Goal: Communication & Community: Ask a question

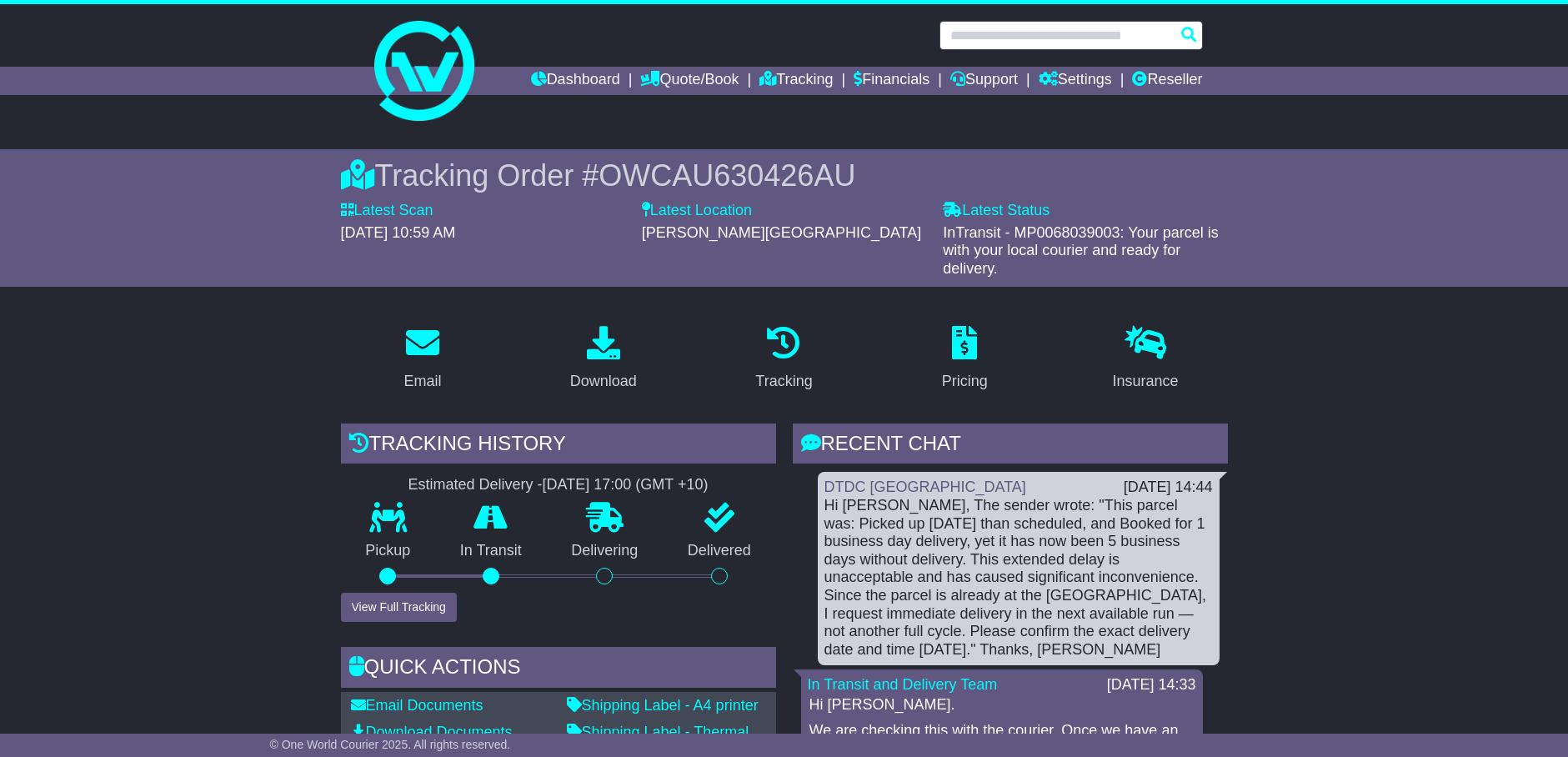
click at [1054, 36] on input "text" at bounding box center [1071, 35] width 264 height 29
paste input "**********"
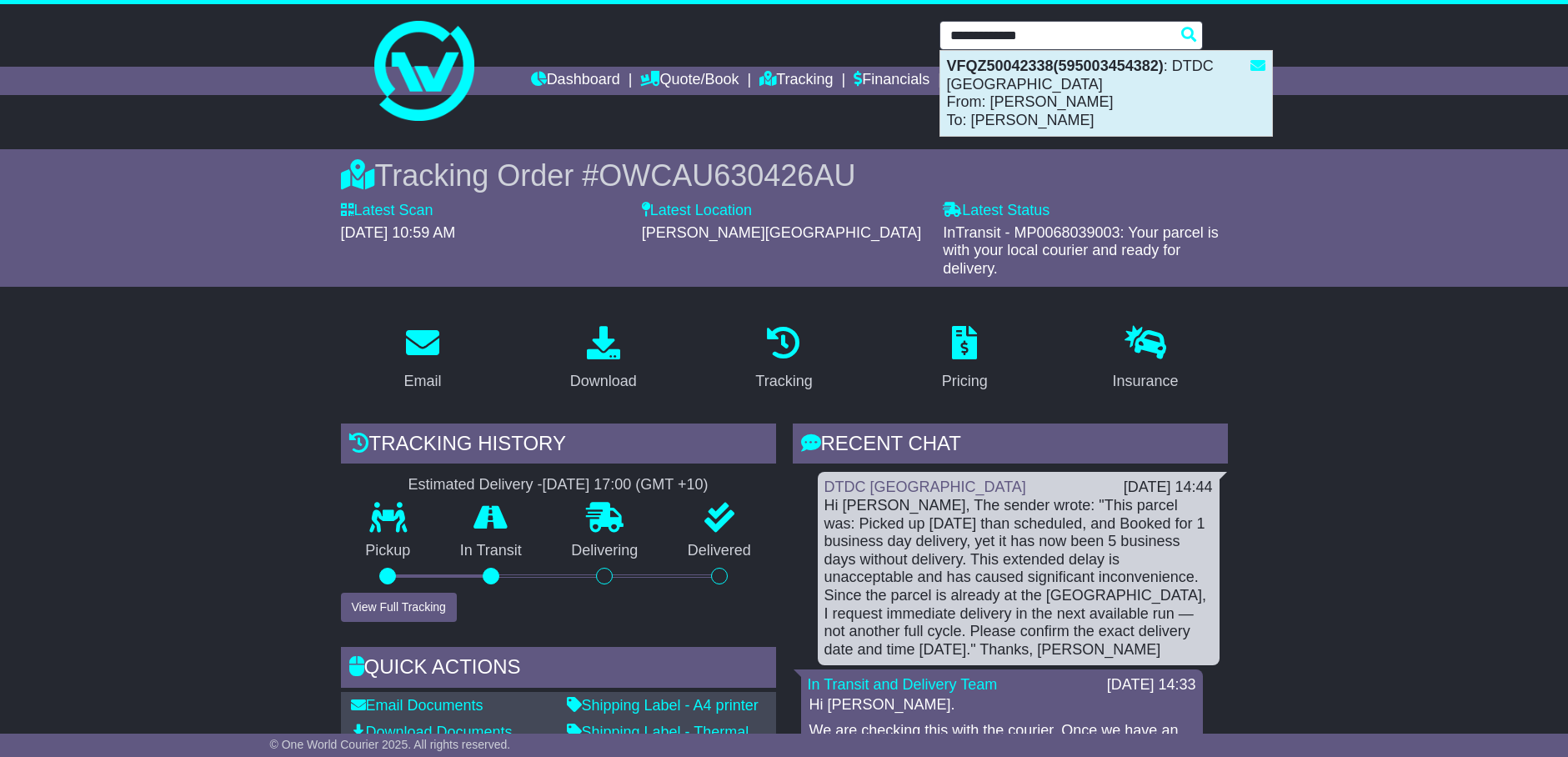
click at [1037, 113] on div "VFQZ50042338(595003454382) : DTDC Australia From: NAMBY SRINIVASAN To: Balaji K…" at bounding box center [1106, 93] width 332 height 85
type input "**********"
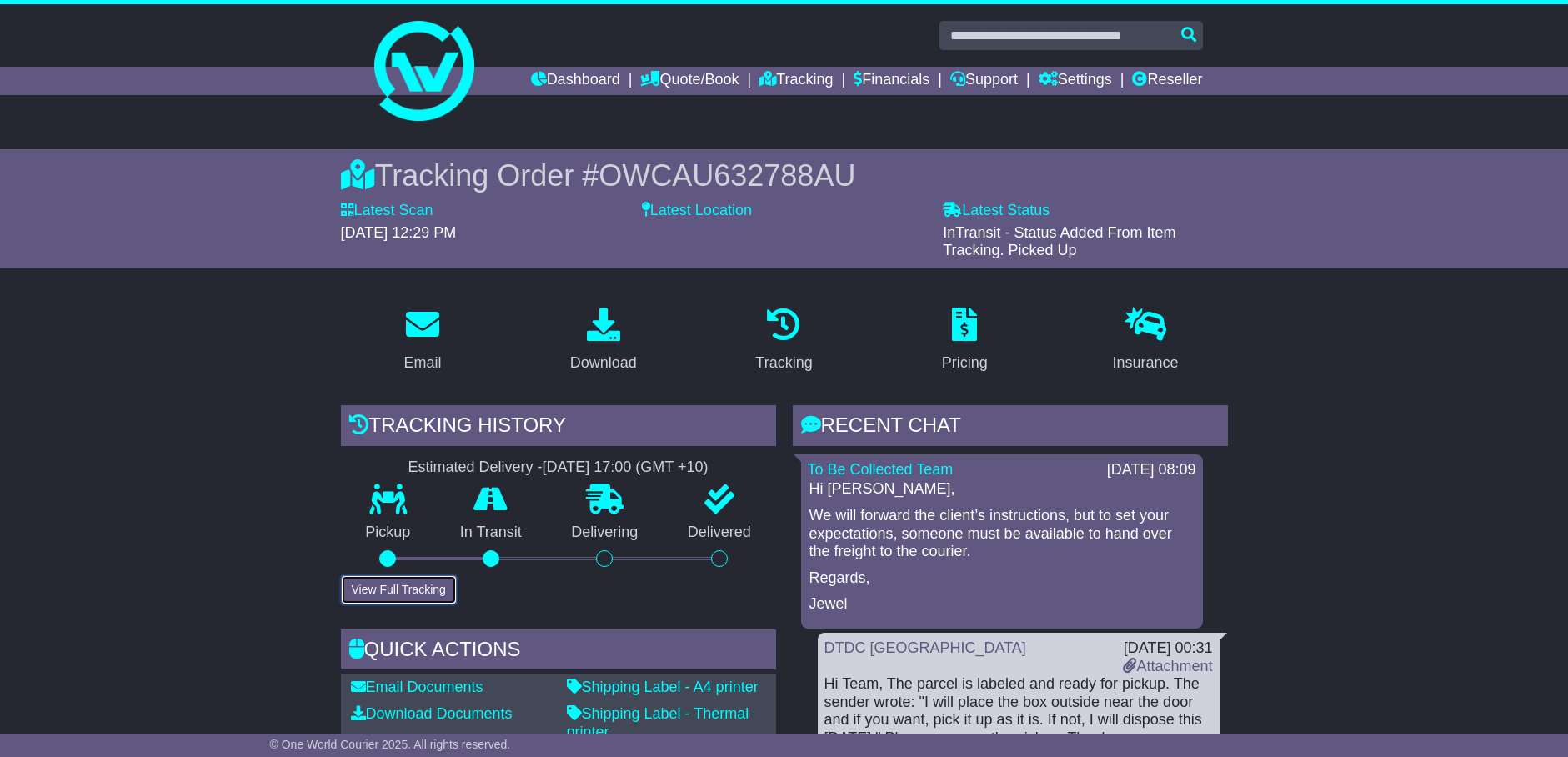
click at [430, 584] on button "View Full Tracking" at bounding box center [399, 590] width 116 height 29
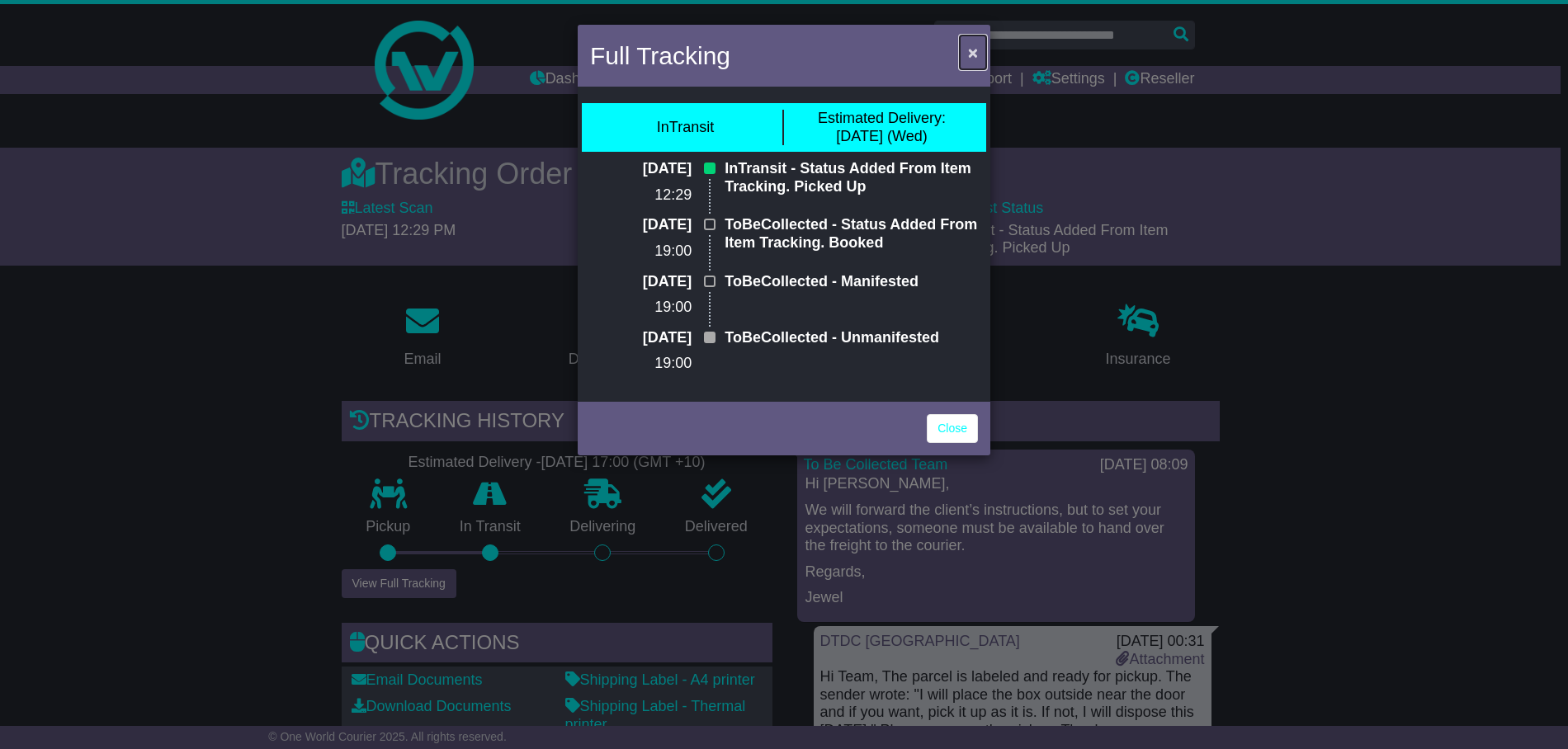
click at [978, 53] on button "×" at bounding box center [973, 52] width 27 height 34
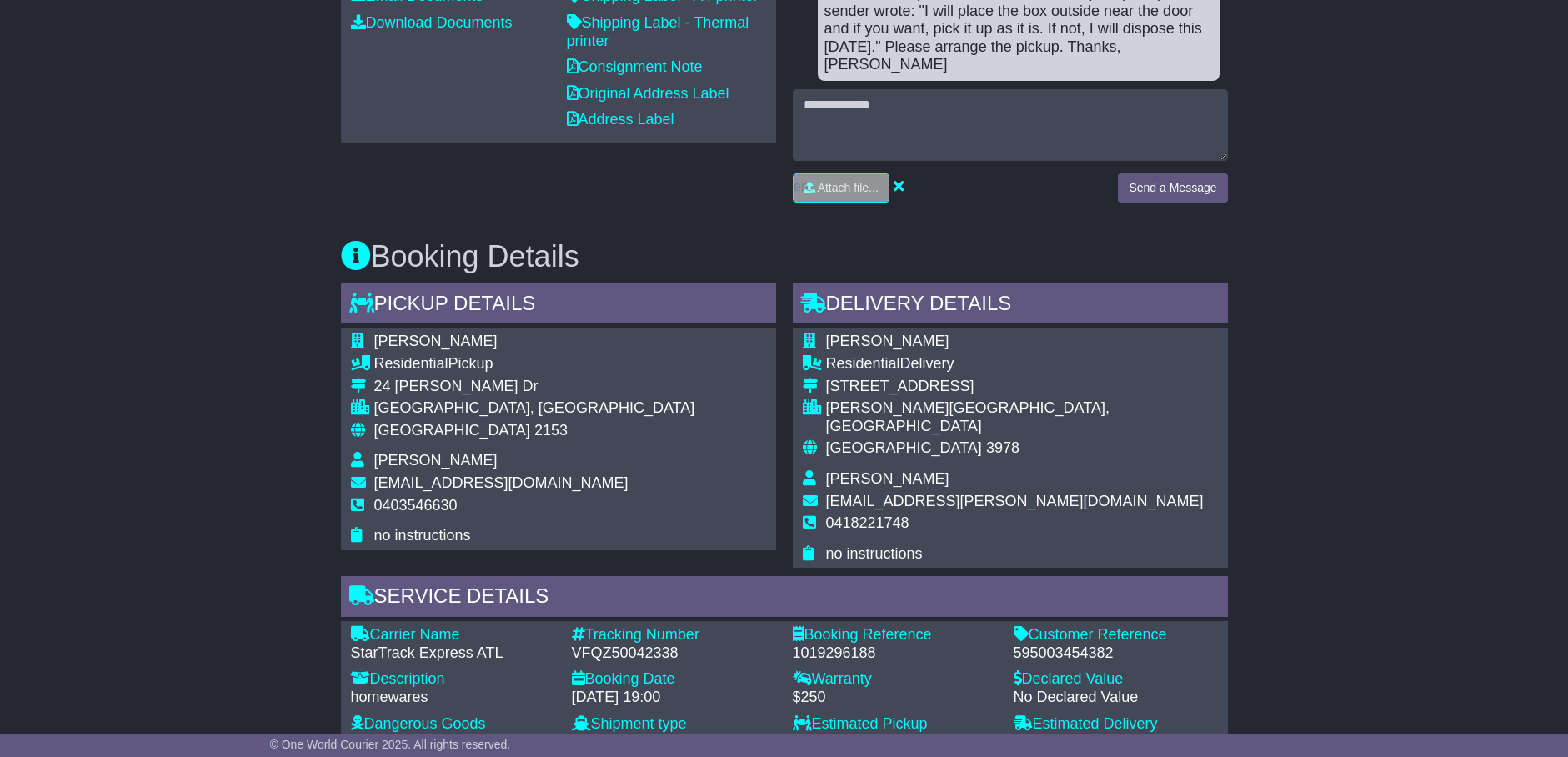
scroll to position [833, 0]
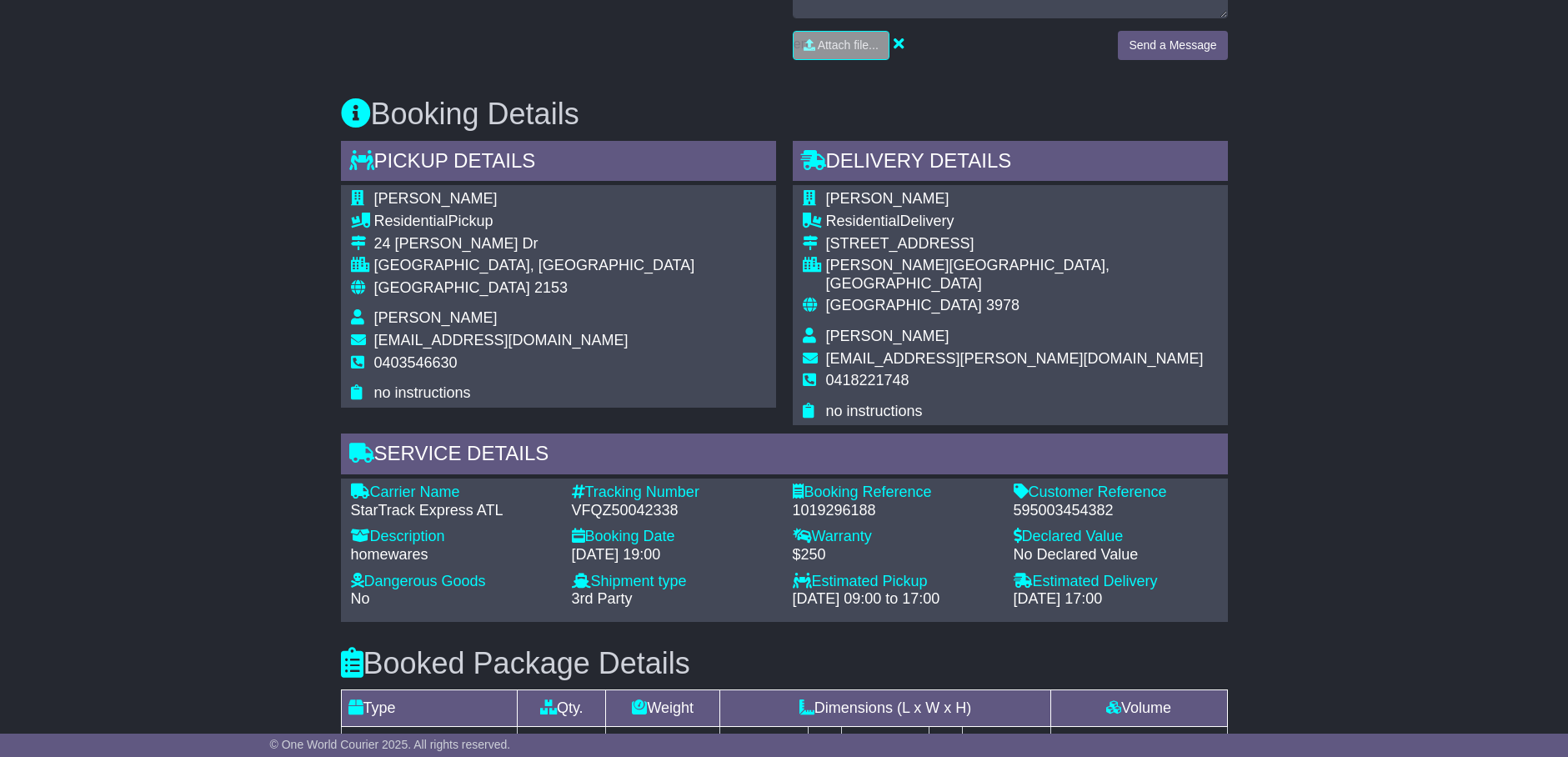
click at [632, 502] on div "VFQZ50042338" at bounding box center [674, 511] width 204 height 18
click at [633, 502] on div "VFQZ50042338" at bounding box center [674, 511] width 204 height 18
copy div "VFQZ50042338"
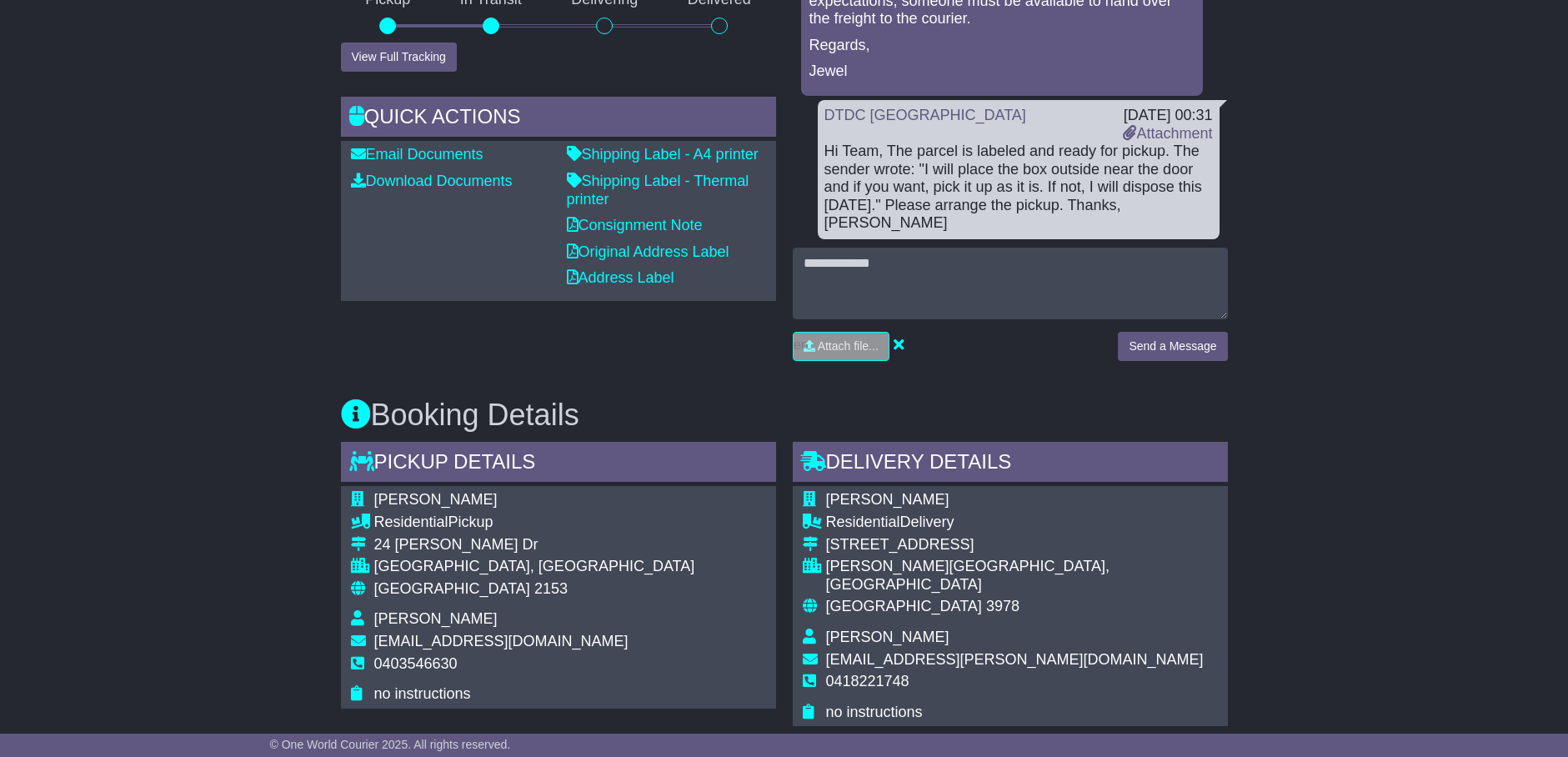
scroll to position [313, 0]
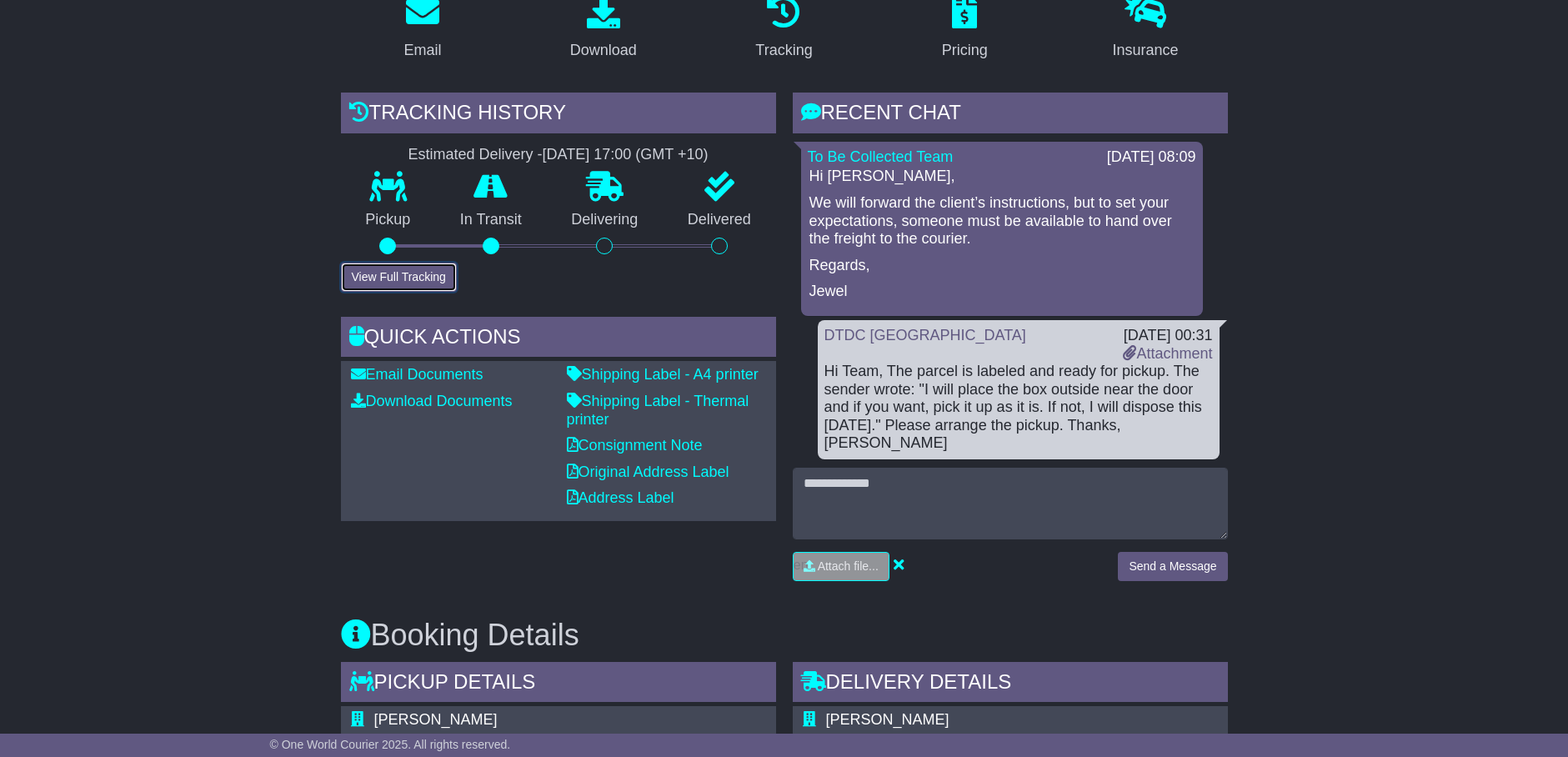
click at [408, 268] on button "View Full Tracking" at bounding box center [399, 277] width 116 height 29
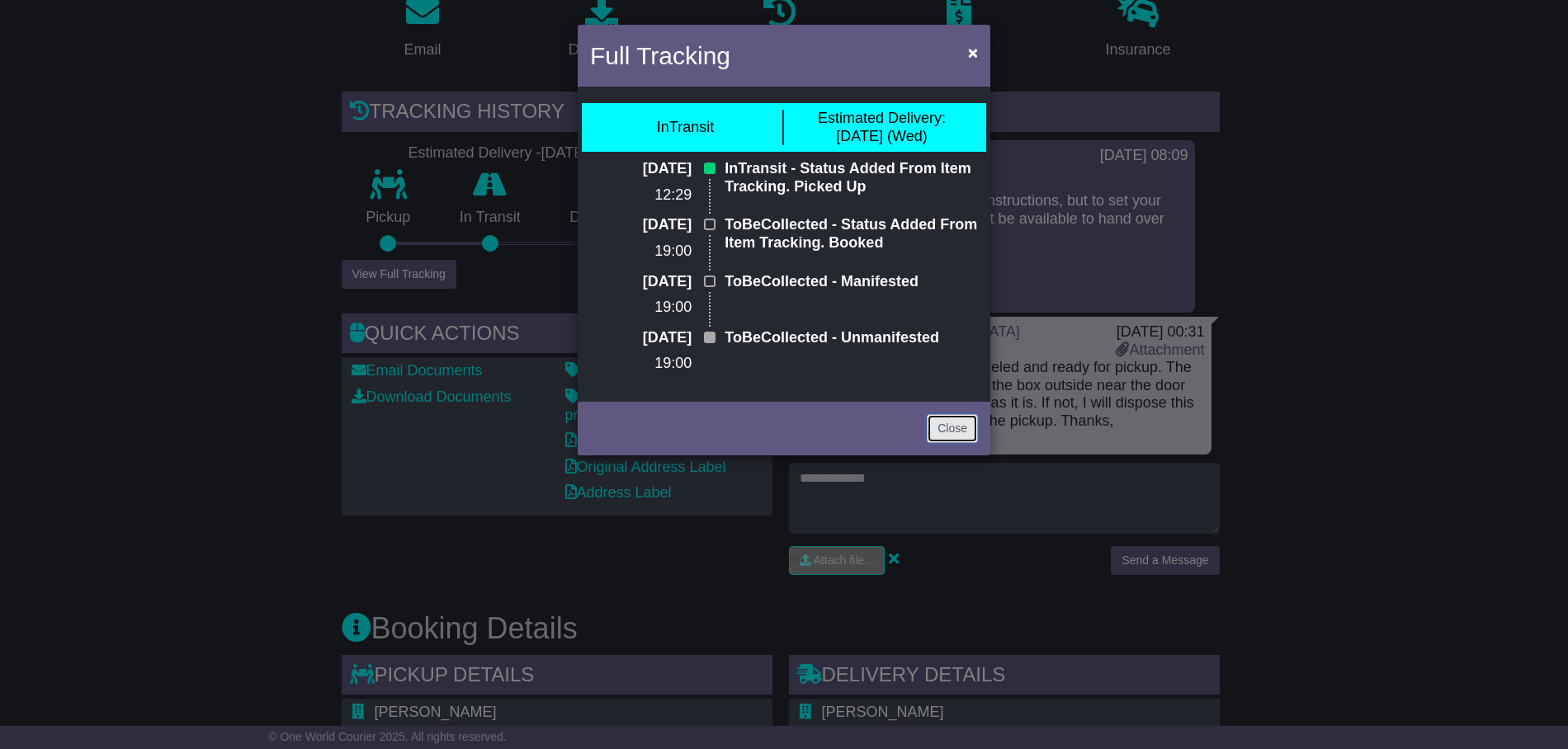
drag, startPoint x: 953, startPoint y: 425, endPoint x: 885, endPoint y: 425, distance: 68.0
click at [953, 425] on link "Close" at bounding box center [952, 428] width 52 height 29
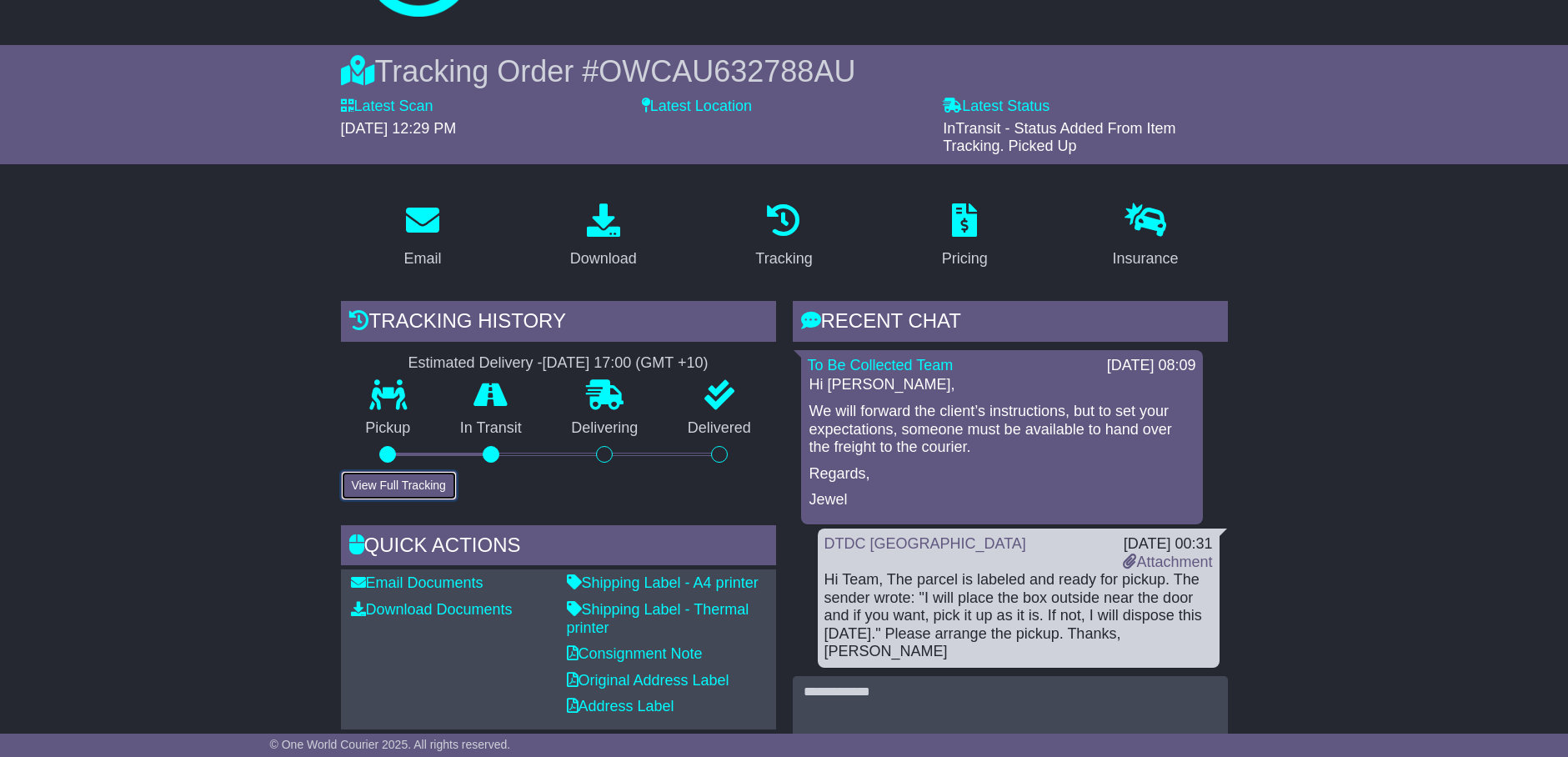
scroll to position [0, 0]
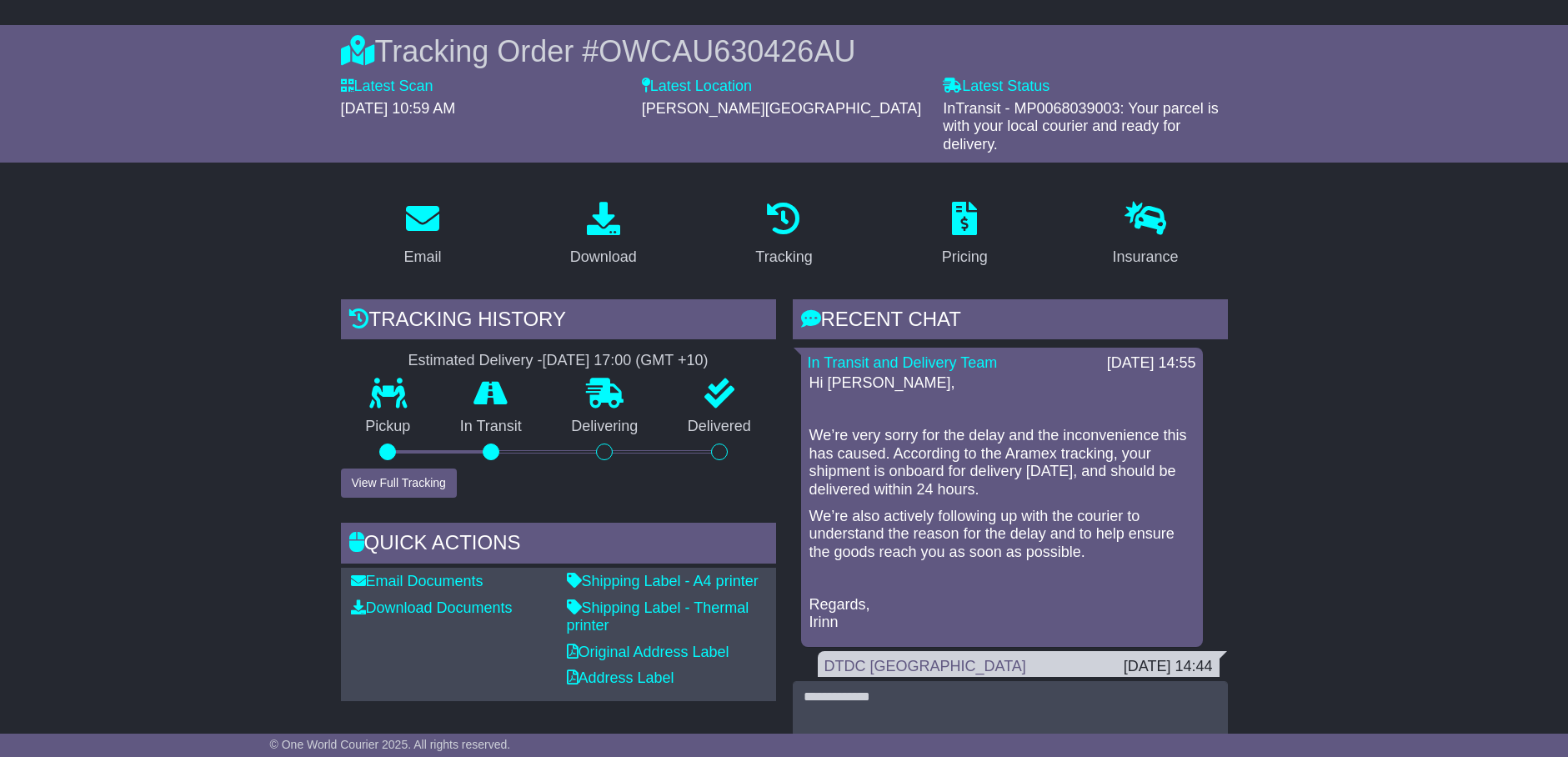
scroll to position [104, 0]
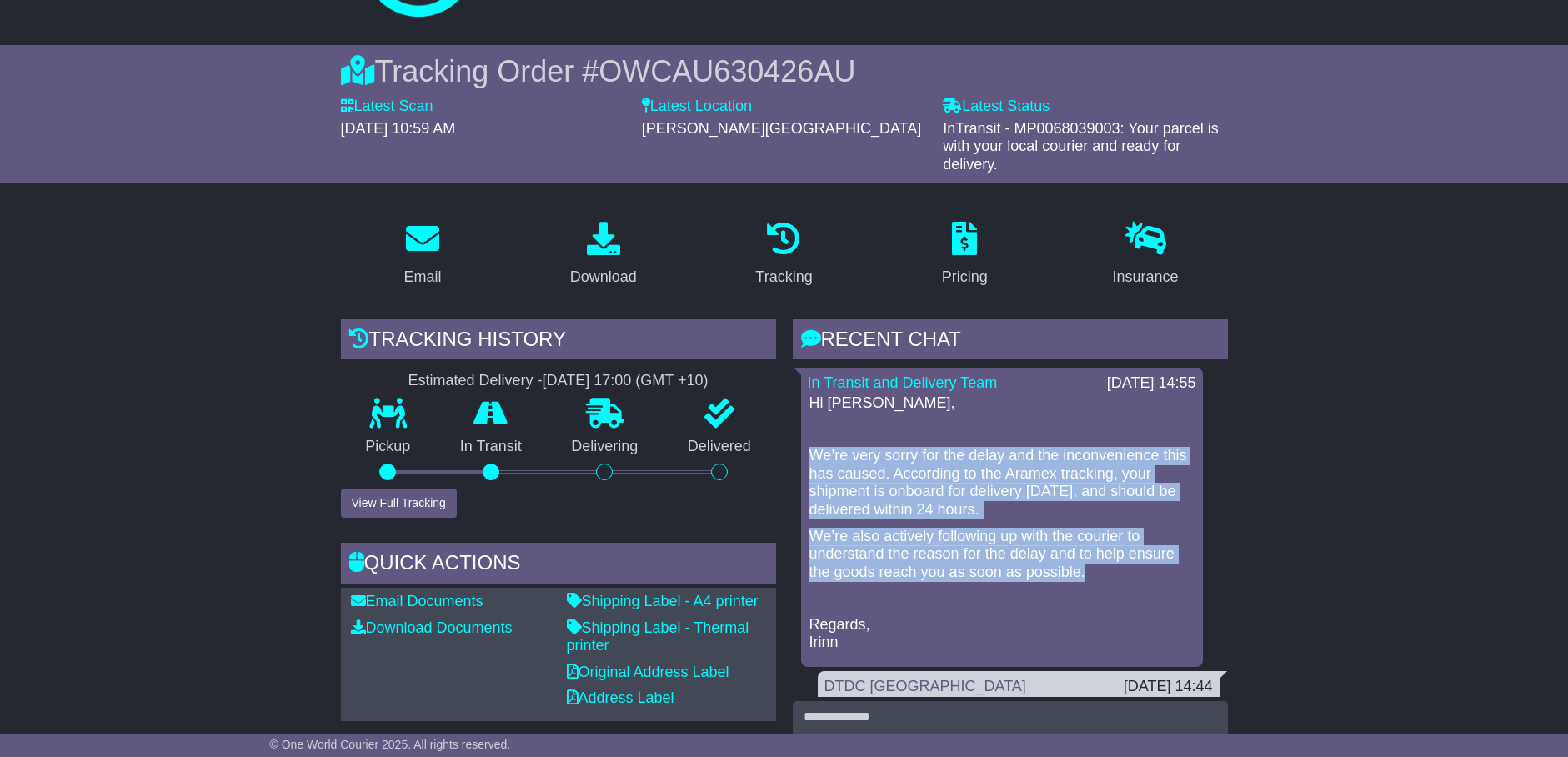
drag, startPoint x: 1091, startPoint y: 575, endPoint x: 804, endPoint y: 459, distance: 309.6
click at [805, 459] on div "In Transit and Delivery Team 12 Aug 2025 14:55 Hi Donna, We’re very sorry for t…" at bounding box center [1002, 518] width 402 height 299
drag, startPoint x: 804, startPoint y: 459, endPoint x: 950, endPoint y: 458, distance: 146.0
copy div "We’re very sorry for the delay and the inconvenience this has caused. According…"
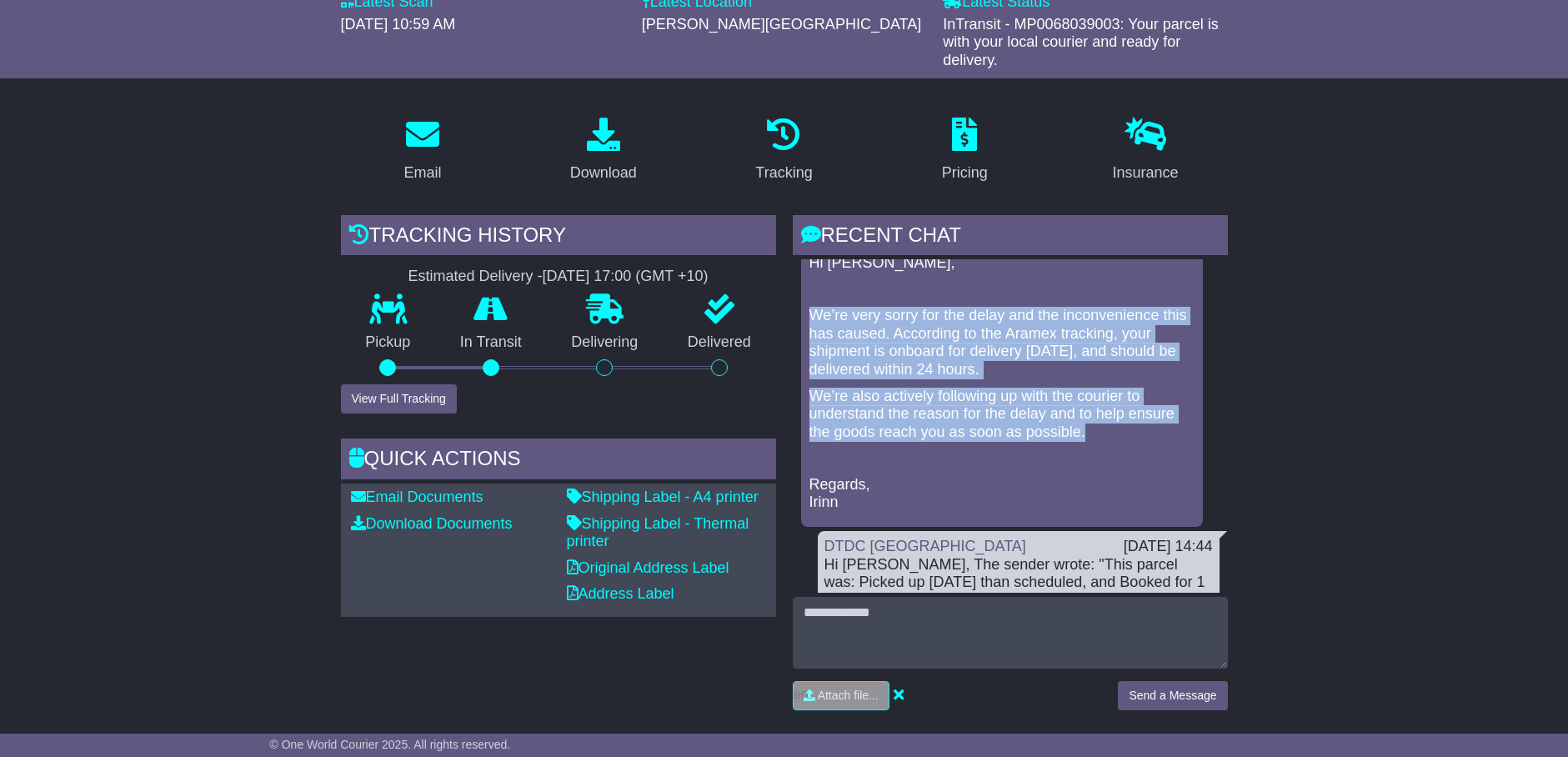
scroll to position [0, 0]
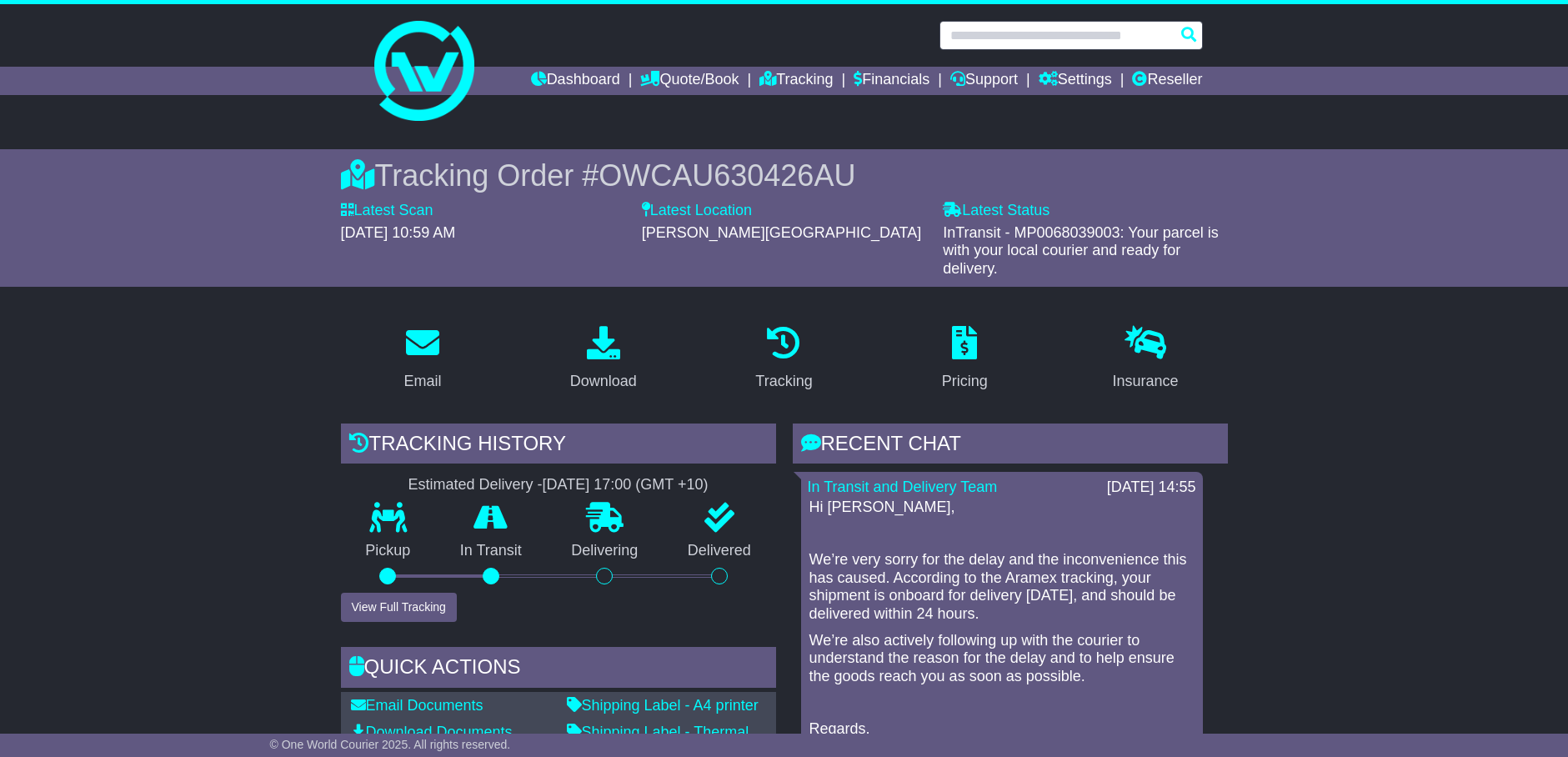
click at [1121, 32] on input "text" at bounding box center [1071, 35] width 264 height 29
paste input "**********"
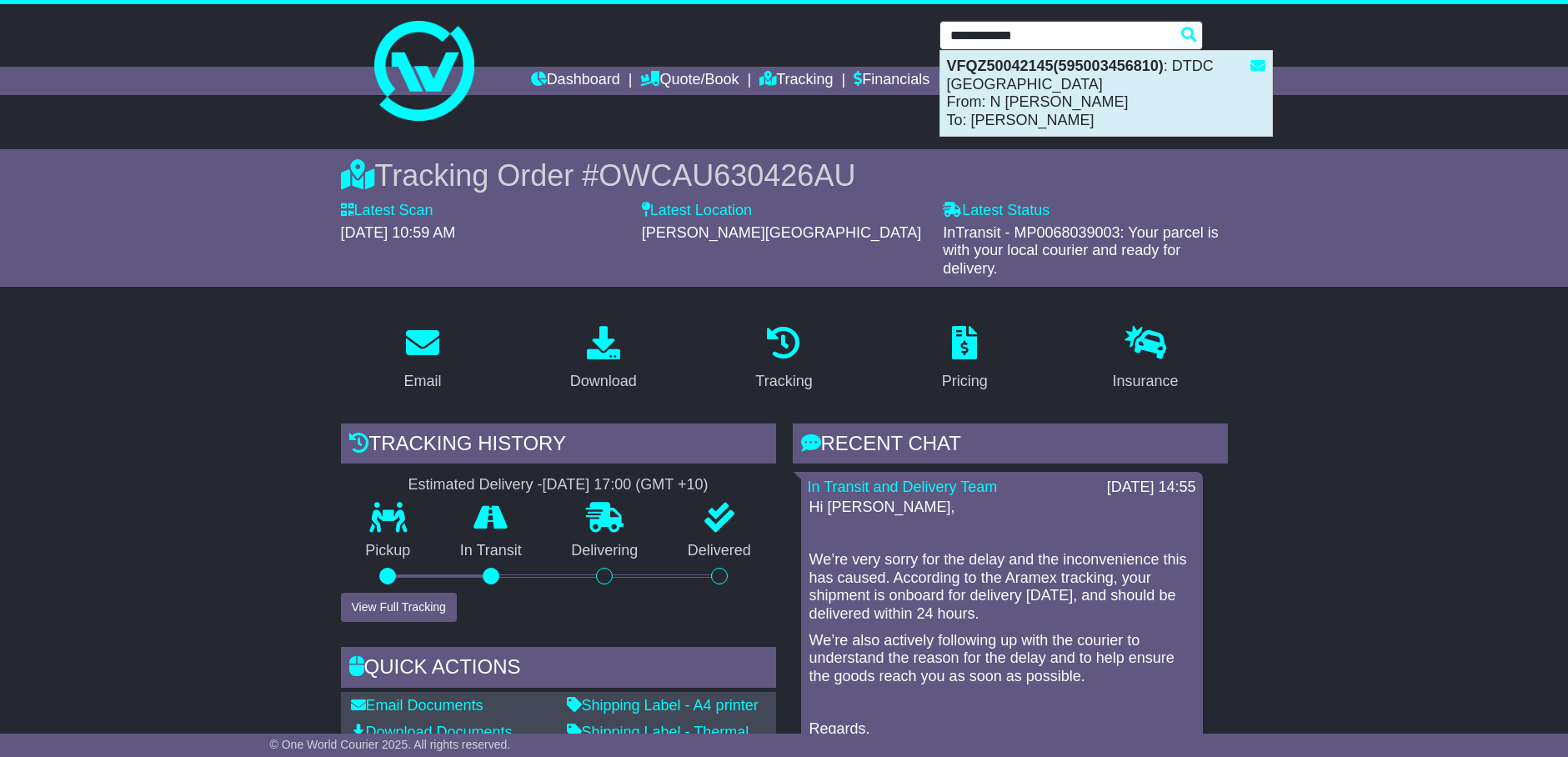
click at [1127, 113] on div "VFQZ50042145(595003456810) : DTDC [GEOGRAPHIC_DATA] From: N [PERSON_NAME] To: […" at bounding box center [1106, 93] width 332 height 85
type input "**********"
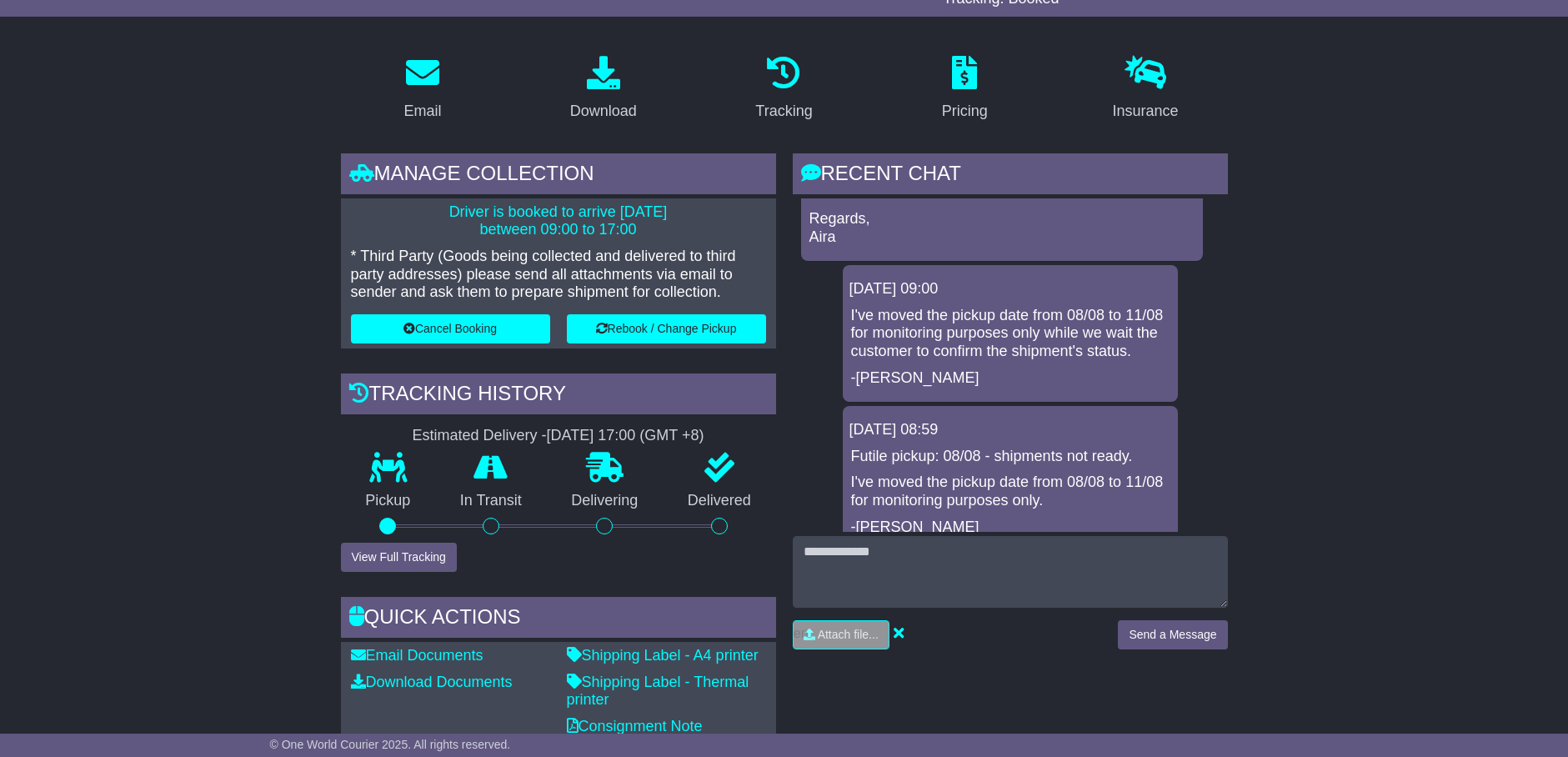
scroll to position [313, 0]
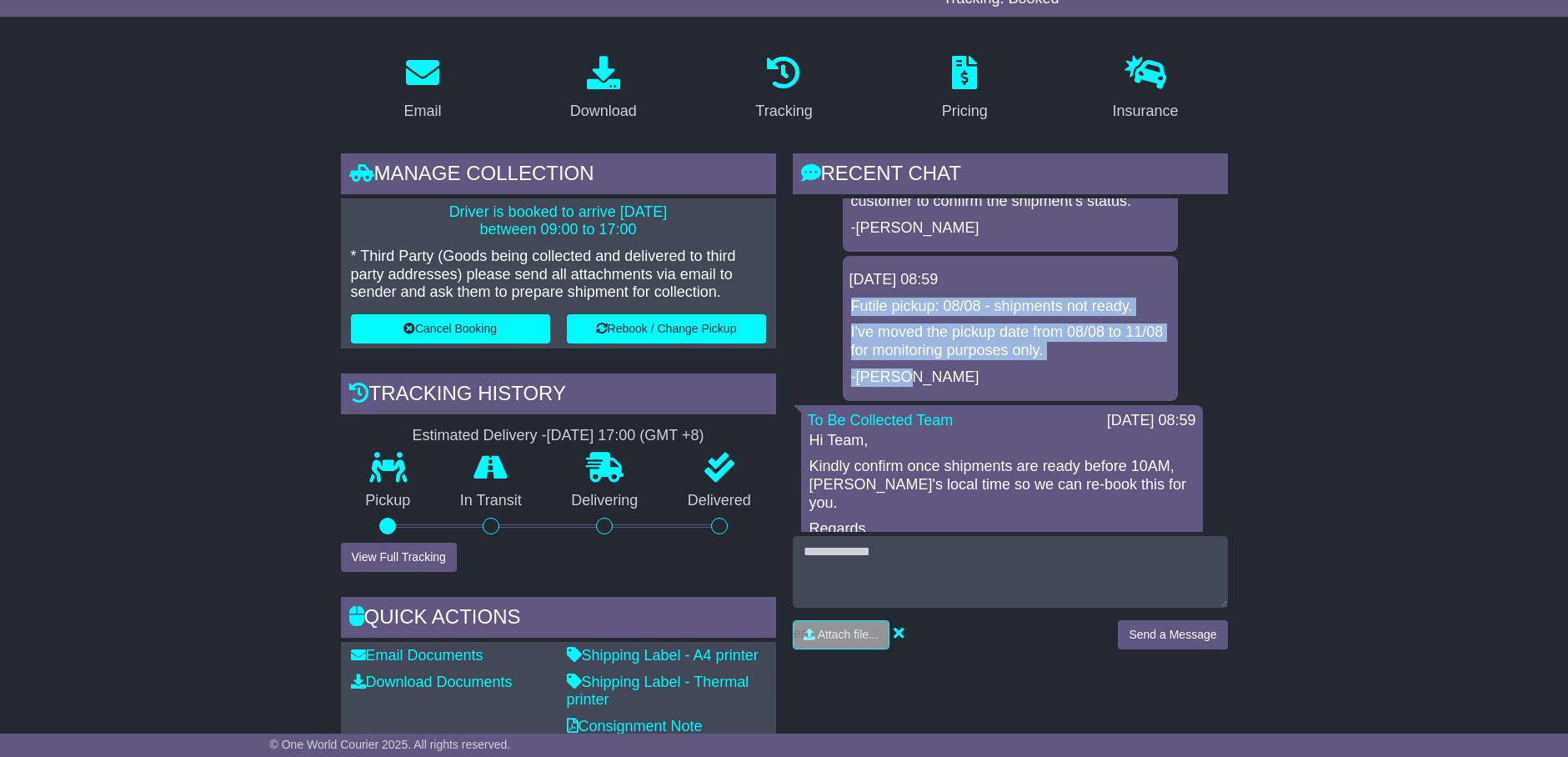
drag, startPoint x: 1112, startPoint y: 378, endPoint x: 850, endPoint y: 332, distance: 266.0
click at [850, 332] on div "Futile pickup: 08/08 - shipments not ready. I've moved the pickup date from 08/…" at bounding box center [1010, 341] width 322 height 88
copy div "Futile pickup: 08/08 - shipments not ready. I've moved the pickup date from 08/…"
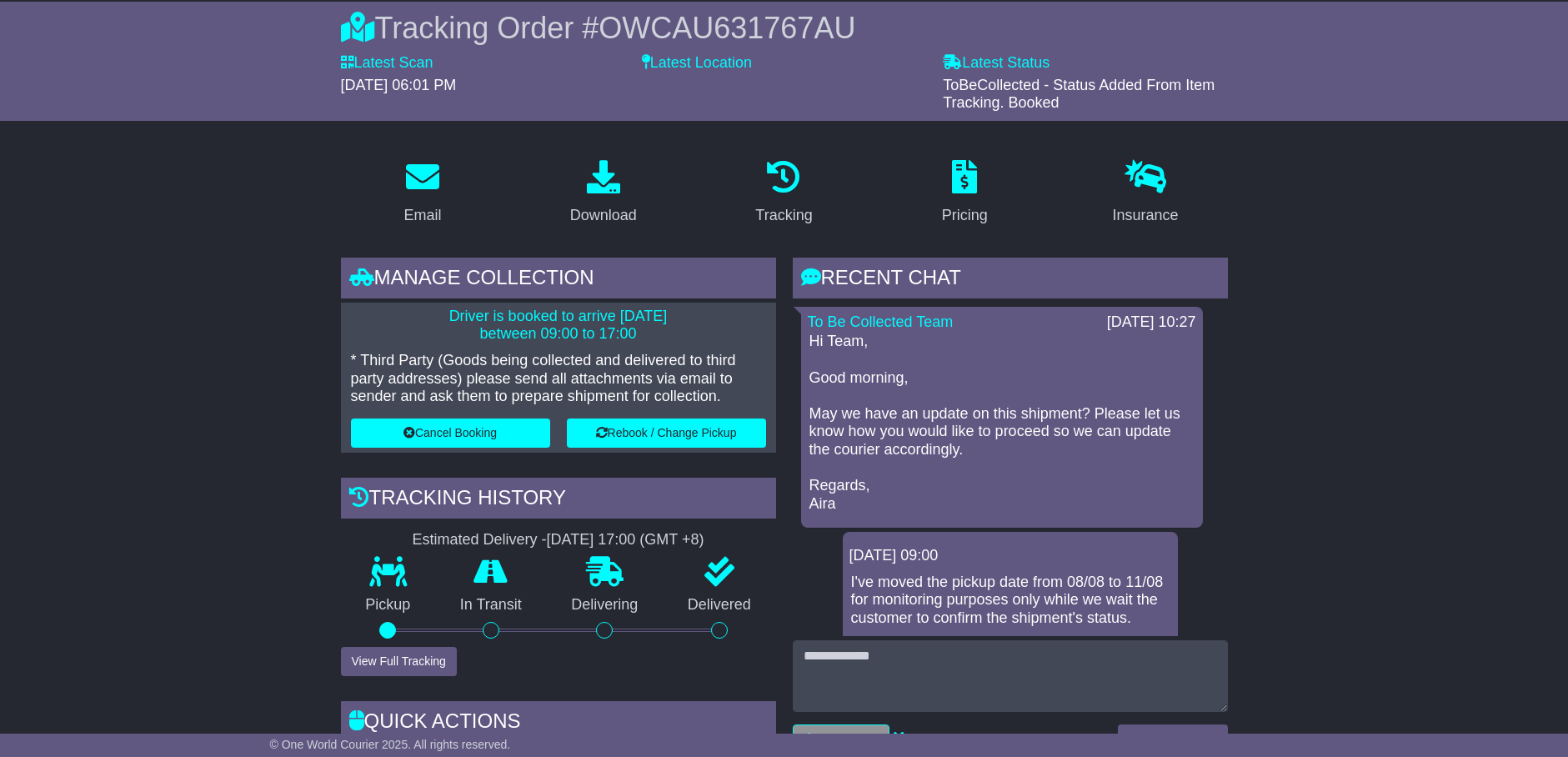
scroll to position [104, 0]
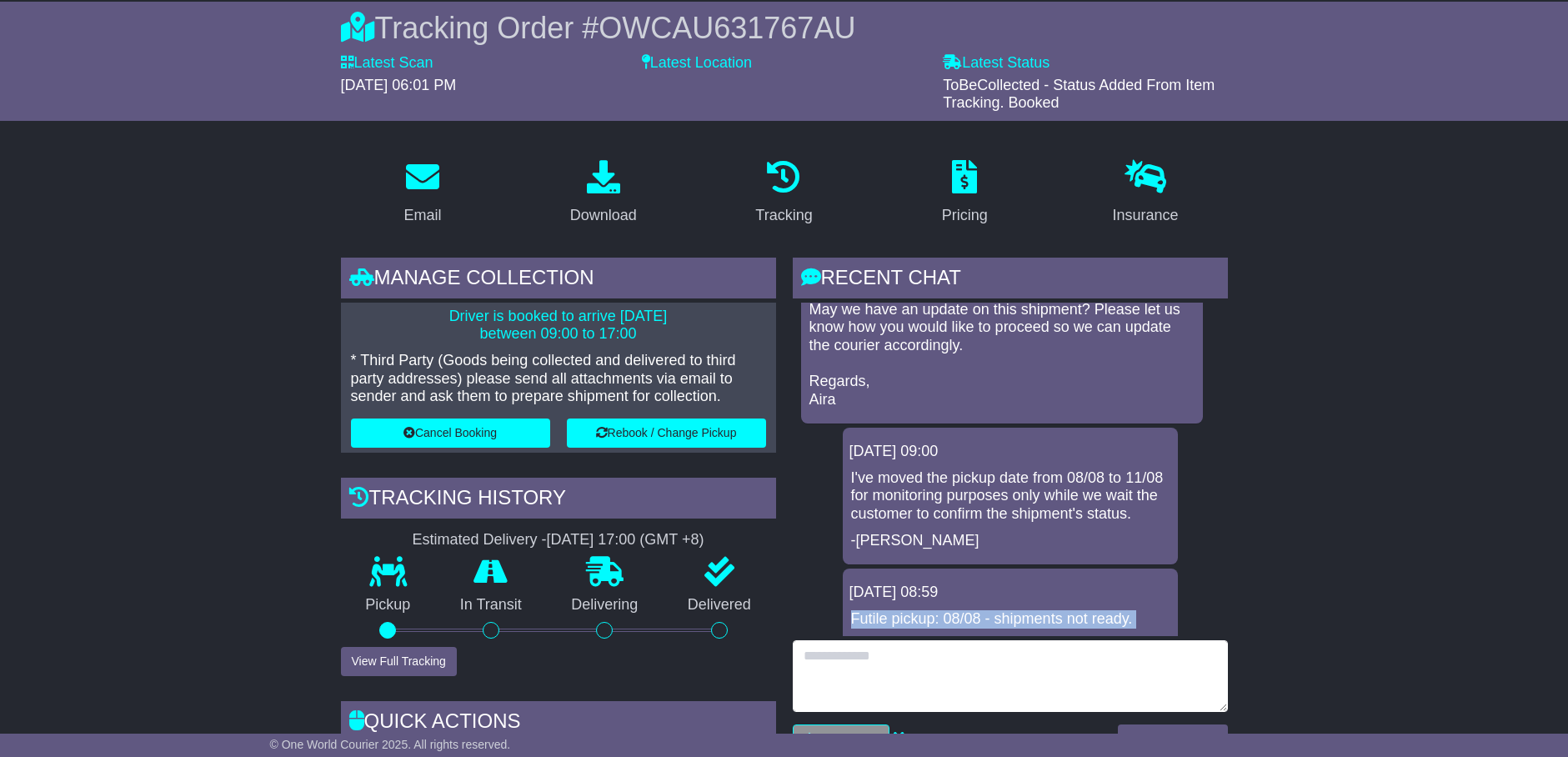
click at [1015, 699] on textarea at bounding box center [1011, 676] width 435 height 71
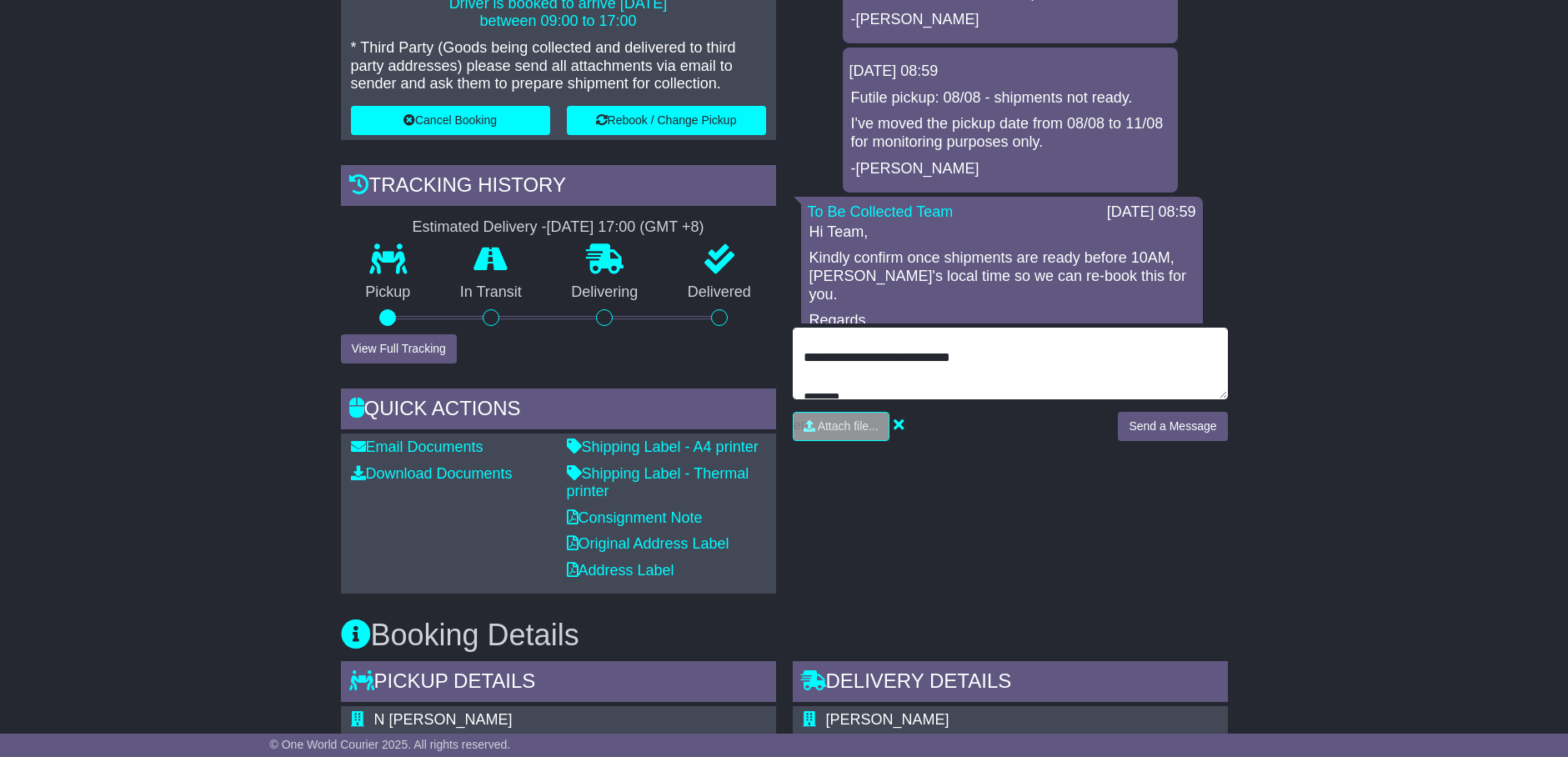
scroll to position [6, 0]
type textarea "**********"
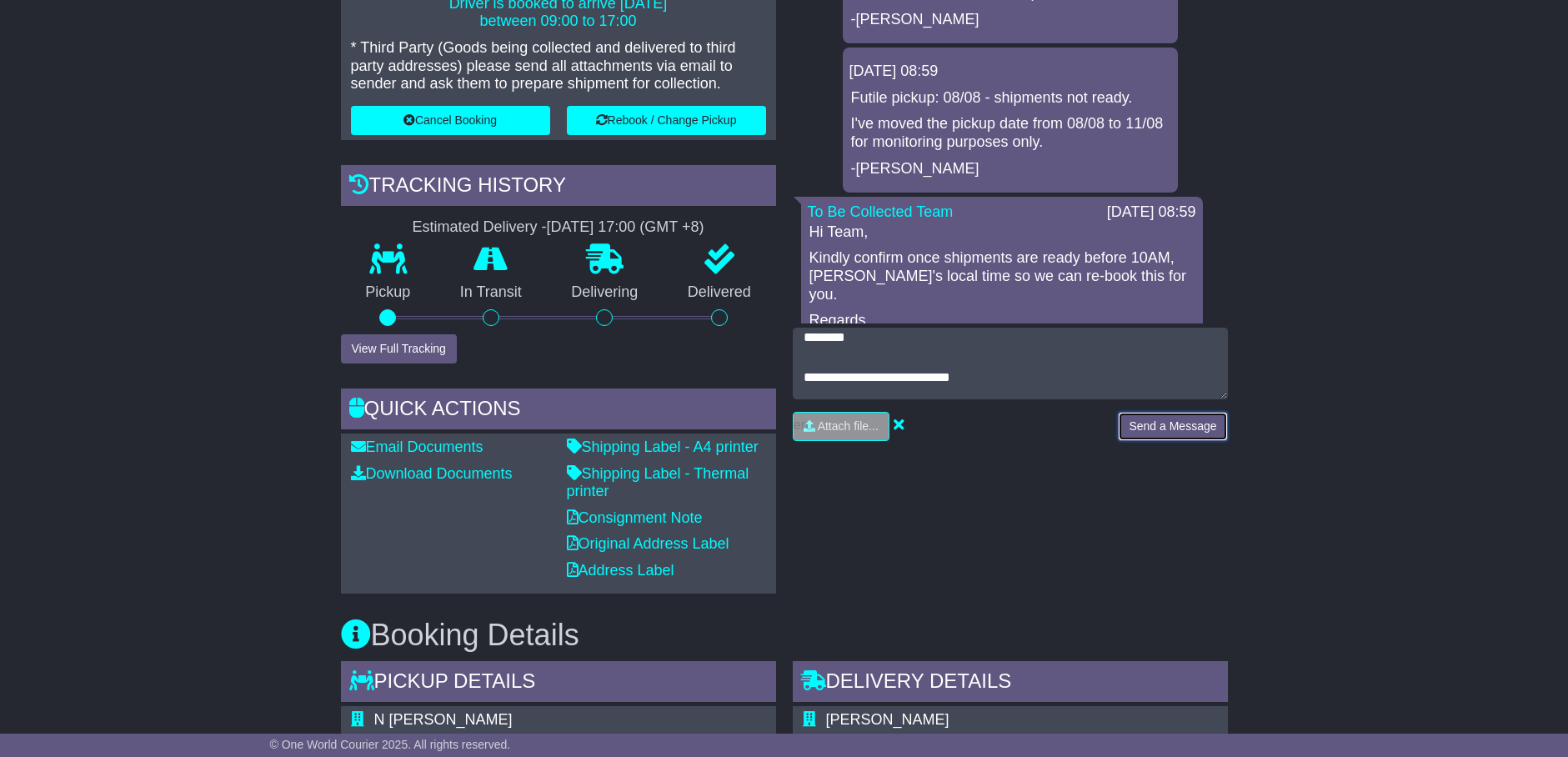
click at [1165, 413] on button "Send a Message" at bounding box center [1173, 426] width 109 height 29
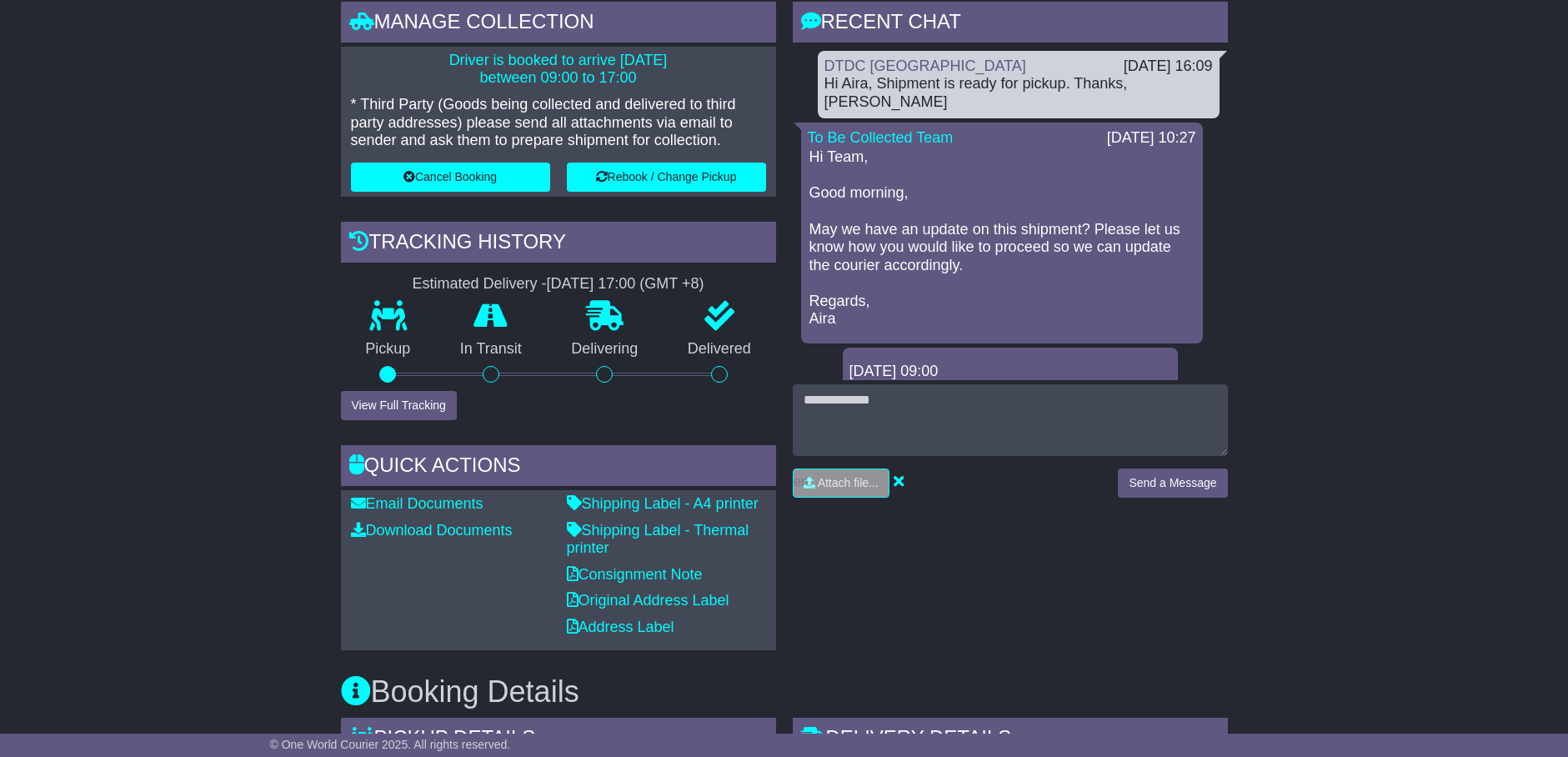
scroll to position [356, 0]
